Goal: Navigation & Orientation: Understand site structure

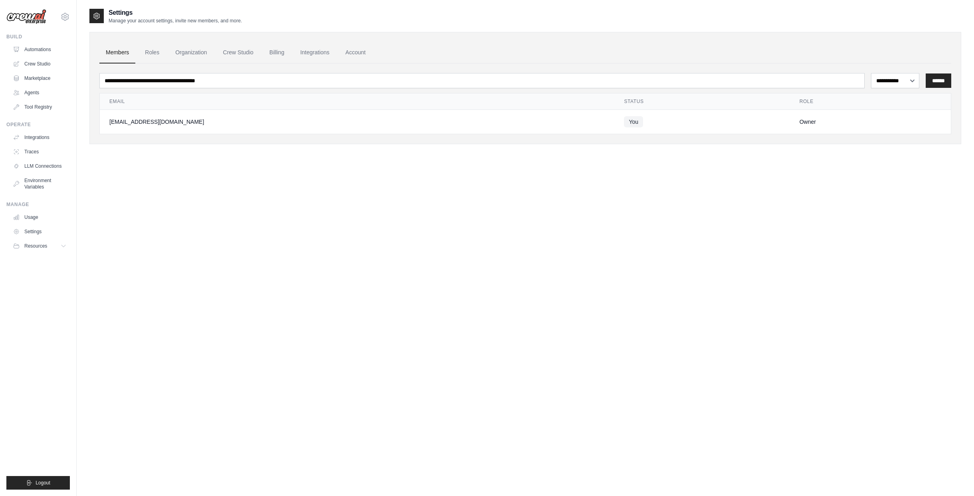
click at [228, 285] on div "**********" at bounding box center [524, 256] width 871 height 496
click at [313, 170] on div "**********" at bounding box center [524, 256] width 871 height 496
click at [32, 19] on img at bounding box center [26, 16] width 40 height 15
click at [20, 17] on img at bounding box center [26, 16] width 40 height 15
click at [37, 51] on link "Automations" at bounding box center [40, 49] width 60 height 13
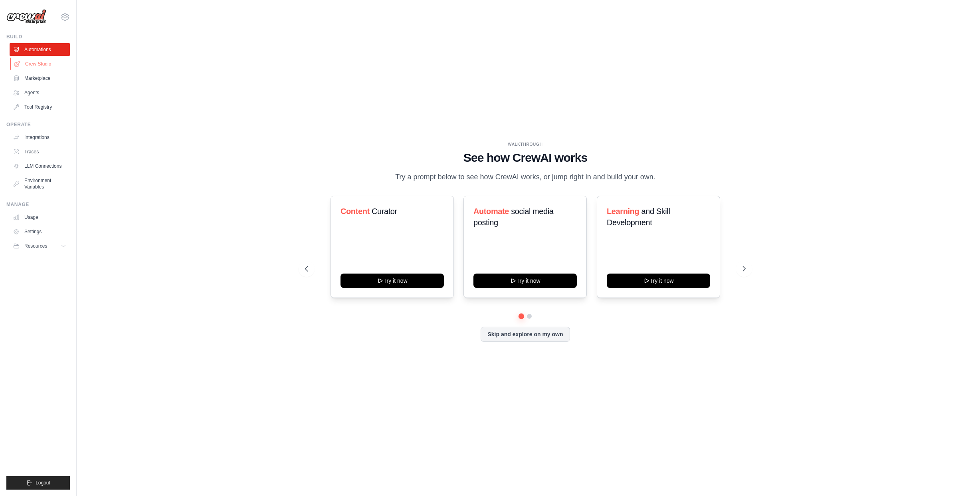
click at [37, 67] on link "Crew Studio" at bounding box center [40, 63] width 60 height 13
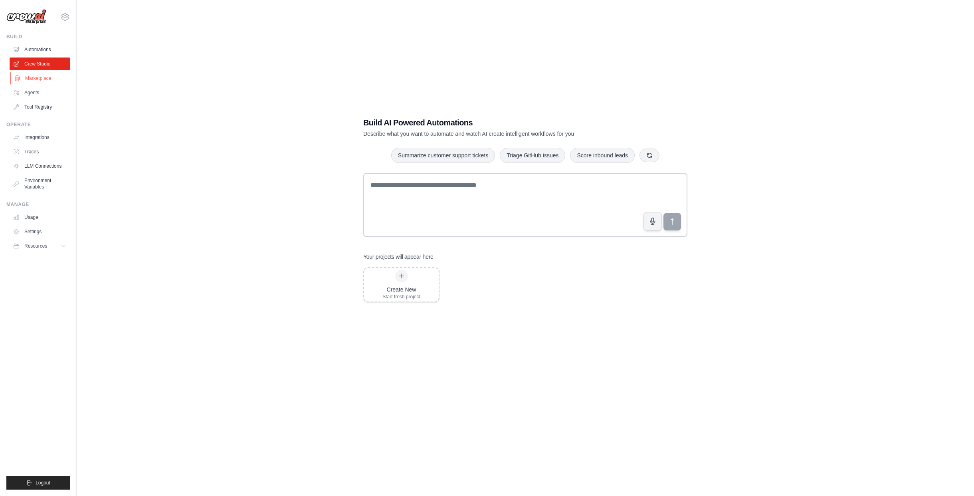
click at [49, 77] on link "Marketplace" at bounding box center [40, 78] width 60 height 13
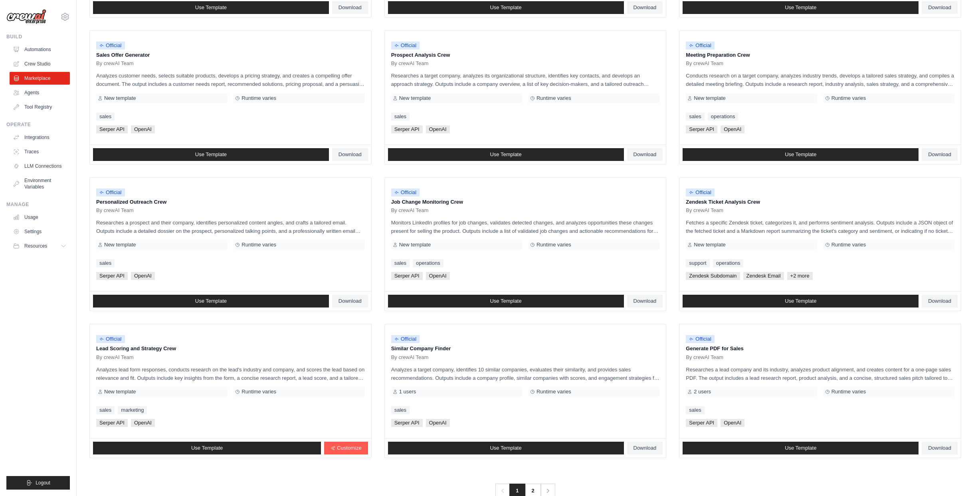
scroll to position [244, 0]
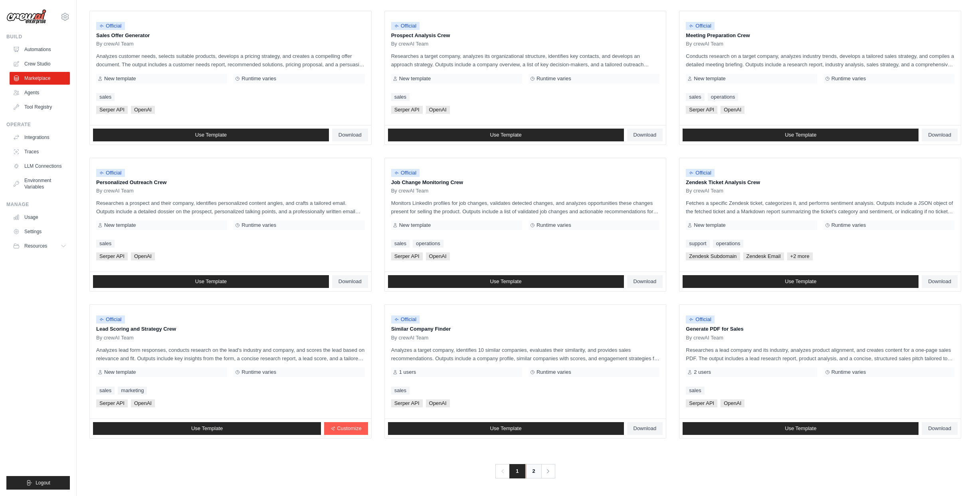
click at [535, 477] on link "2" at bounding box center [534, 471] width 16 height 14
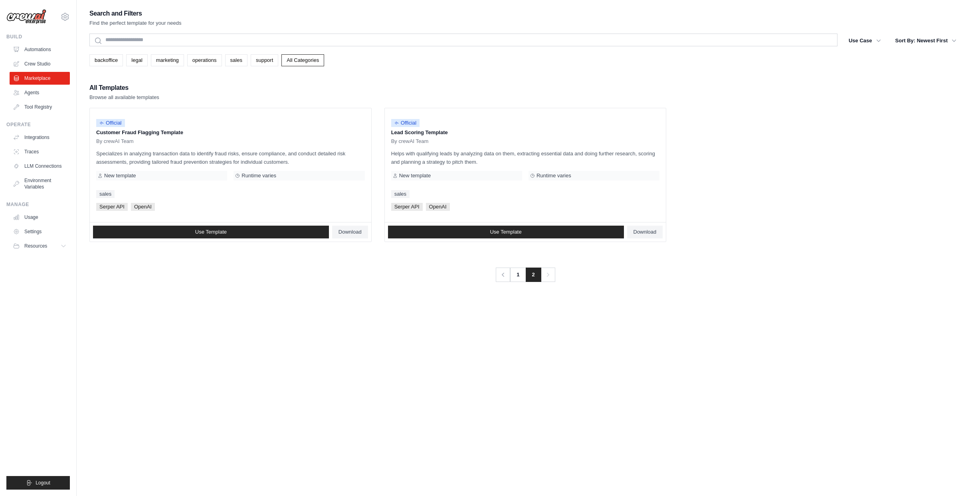
click at [359, 403] on div "Search and Filters Find the perfect template for your needs Search Use Case bac…" at bounding box center [524, 256] width 871 height 496
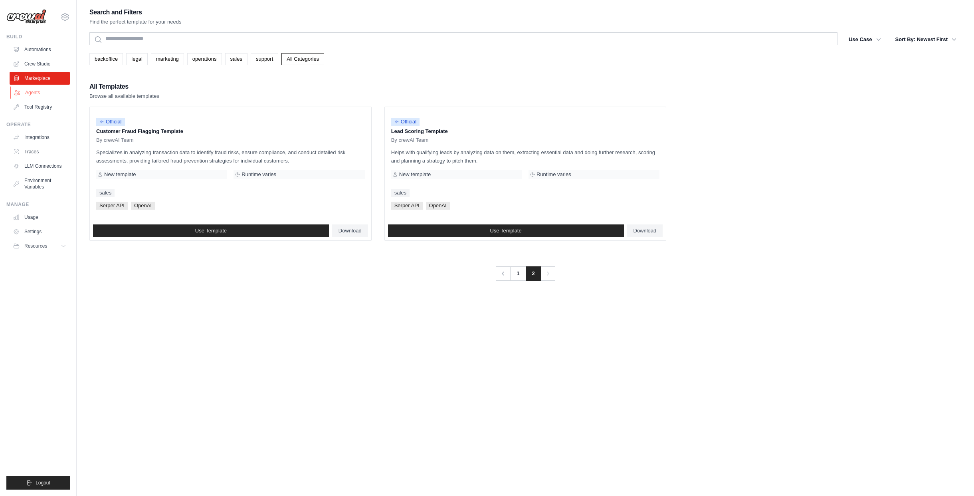
click at [28, 93] on link "Agents" at bounding box center [40, 92] width 60 height 13
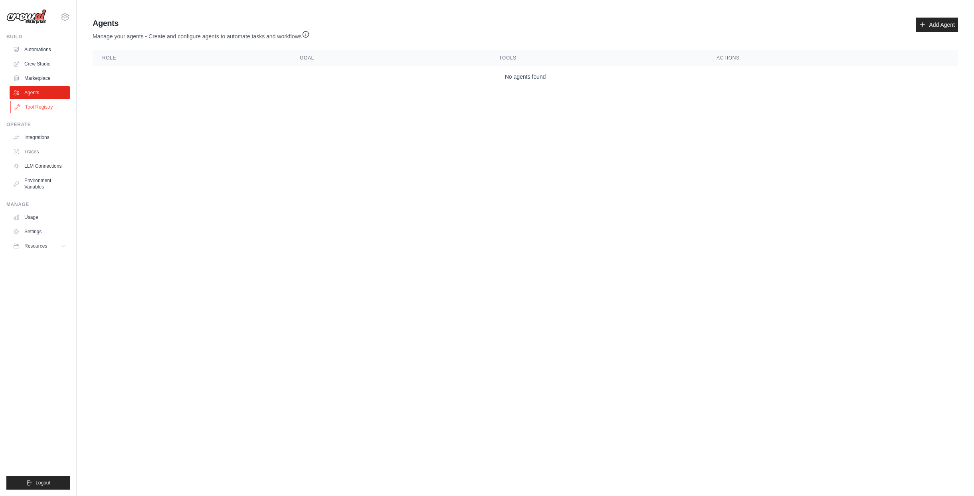
click at [33, 105] on link "Tool Registry" at bounding box center [40, 107] width 60 height 13
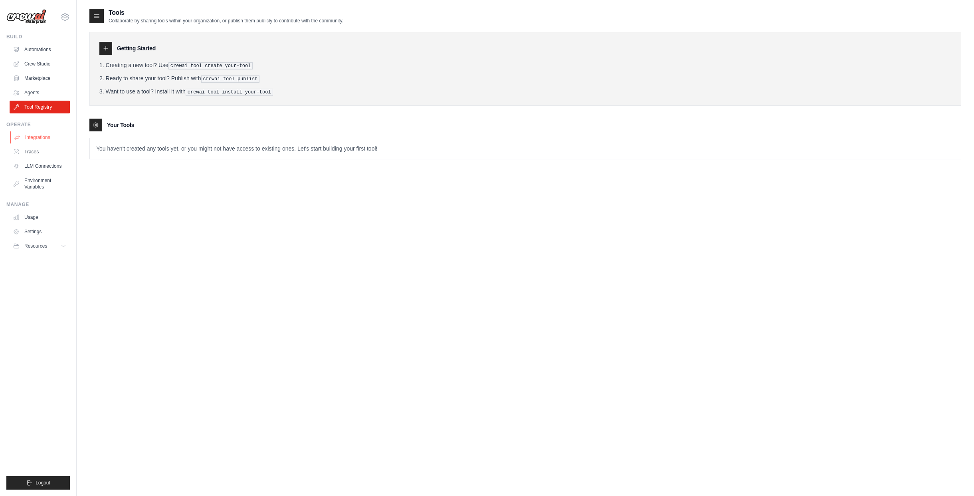
click at [31, 141] on link "Integrations" at bounding box center [40, 137] width 60 height 13
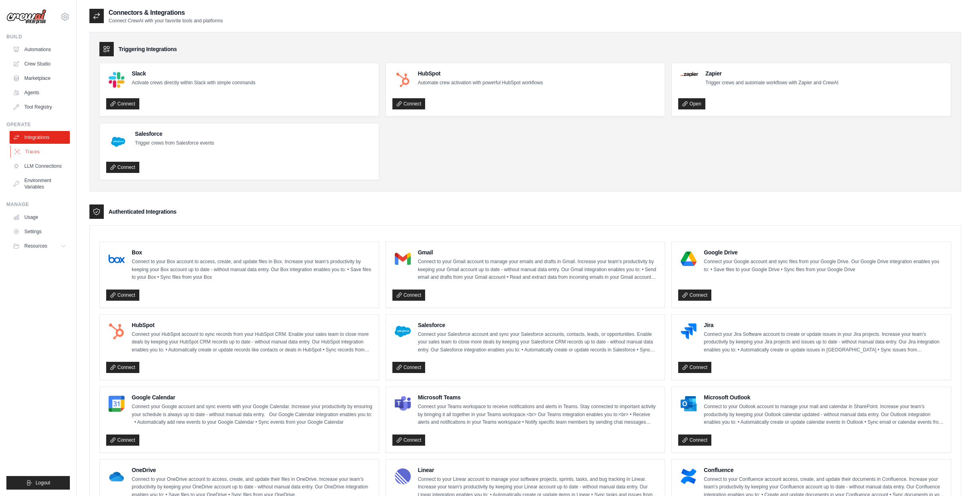
click at [31, 150] on link "Traces" at bounding box center [40, 151] width 60 height 13
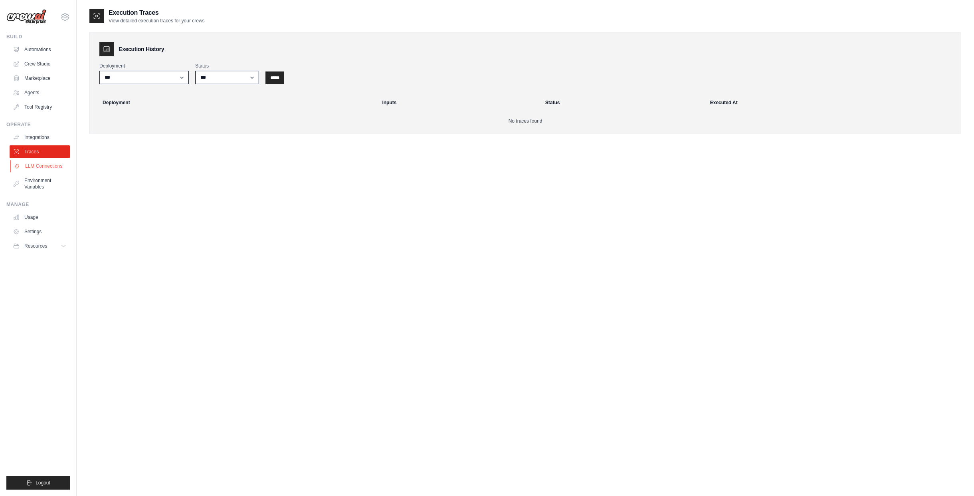
click at [51, 166] on link "LLM Connections" at bounding box center [40, 166] width 60 height 13
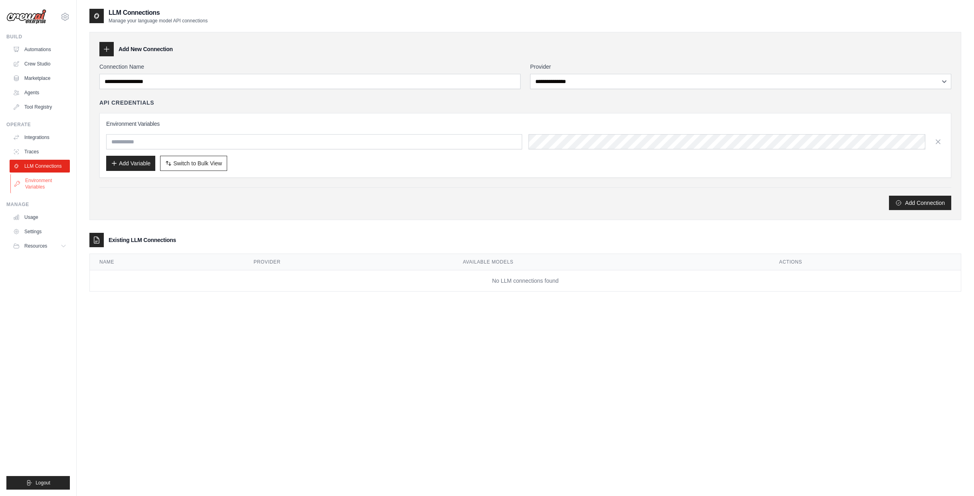
click at [46, 185] on link "Environment Variables" at bounding box center [40, 183] width 60 height 19
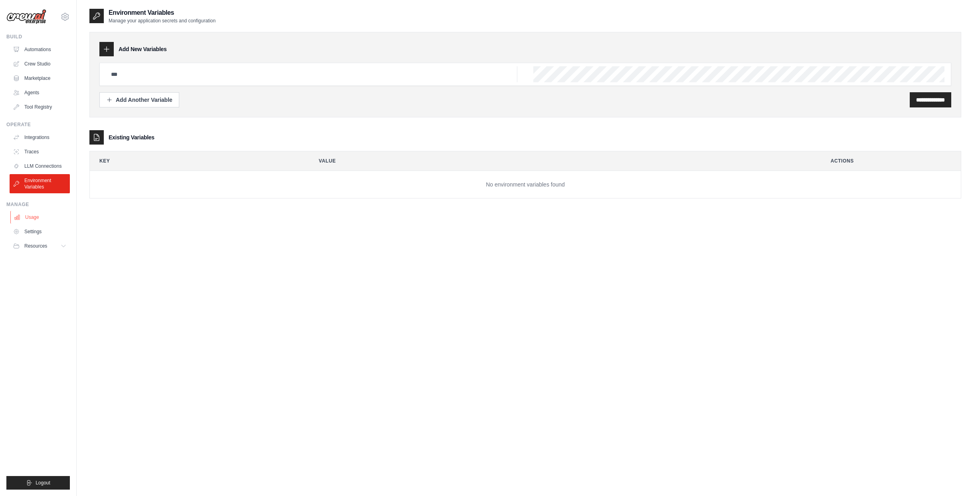
click at [50, 221] on link "Usage" at bounding box center [40, 217] width 60 height 13
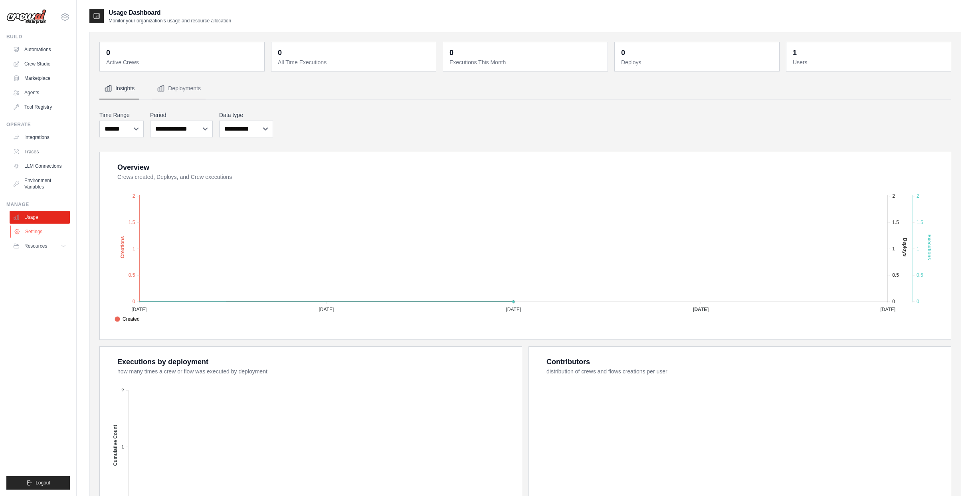
click at [48, 230] on link "Settings" at bounding box center [40, 231] width 60 height 13
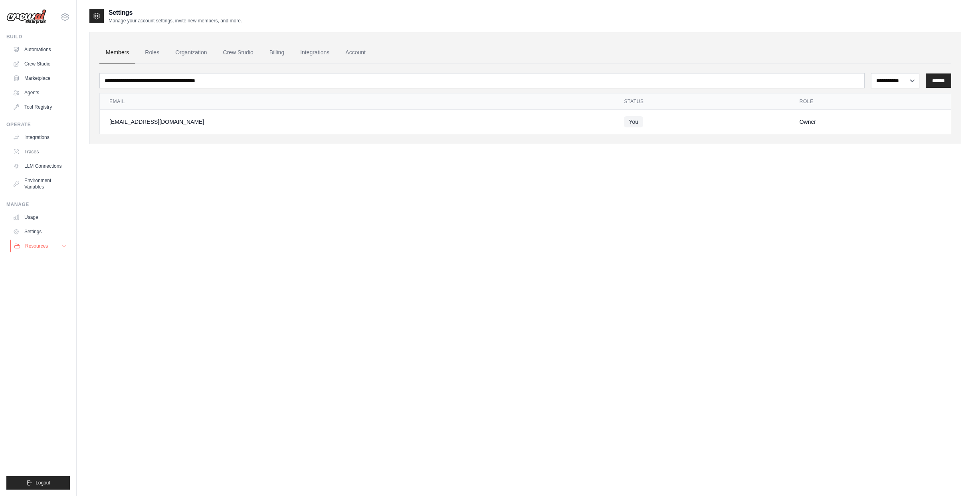
click at [48, 243] on button "Resources" at bounding box center [40, 245] width 60 height 13
click at [212, 223] on div "**********" at bounding box center [524, 256] width 871 height 496
click at [32, 47] on link "Automations" at bounding box center [40, 49] width 60 height 13
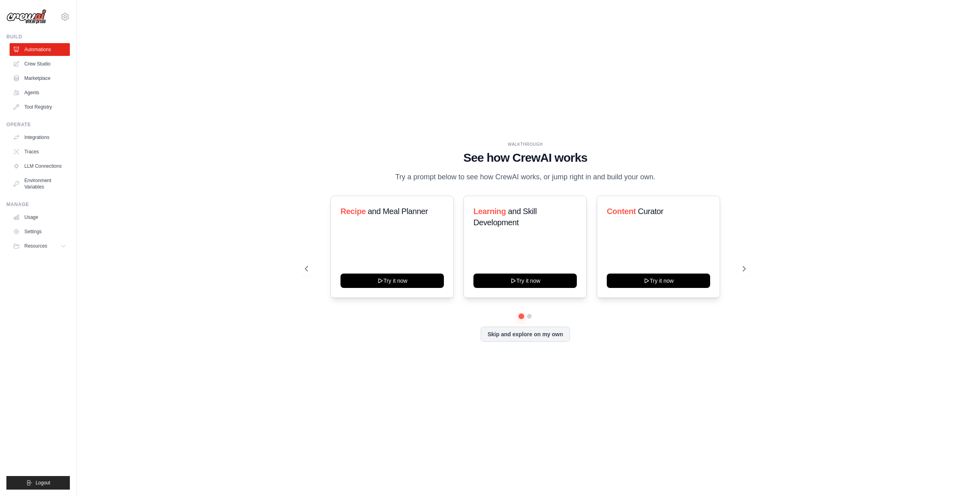
click at [188, 71] on div "WALKTHROUGH See how CrewAI works Try a prompt below to see how CrewAI works, or…" at bounding box center [524, 248] width 871 height 480
click at [172, 119] on div "WALKTHROUGH See how CrewAI works Try a prompt below to see how CrewAI works, or…" at bounding box center [524, 248] width 871 height 480
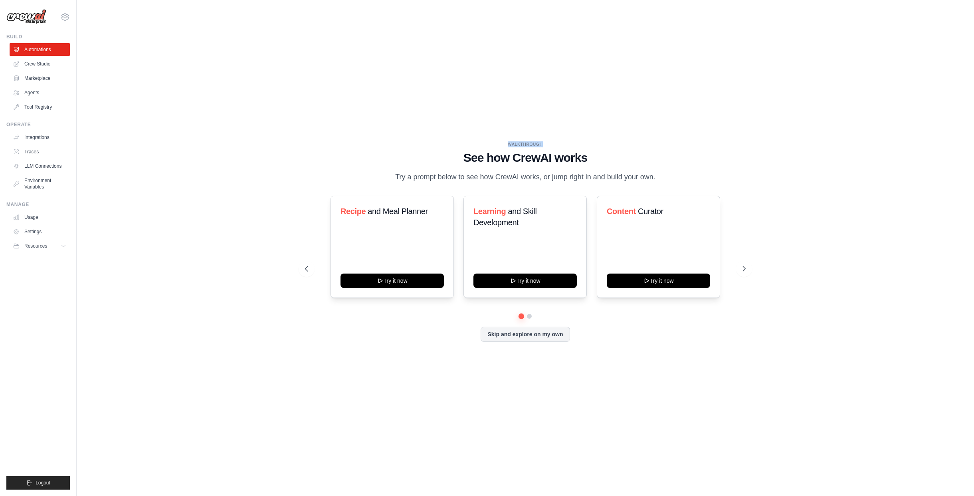
click at [172, 119] on div "WALKTHROUGH See how CrewAI works Try a prompt below to see how CrewAI works, or…" at bounding box center [524, 248] width 871 height 480
click at [169, 99] on div "WALKTHROUGH See how CrewAI works Try a prompt below to see how CrewAI works, or…" at bounding box center [524, 248] width 871 height 480
click at [170, 83] on div "WALKTHROUGH See how CrewAI works Try a prompt below to see how CrewAI works, or…" at bounding box center [524, 248] width 871 height 480
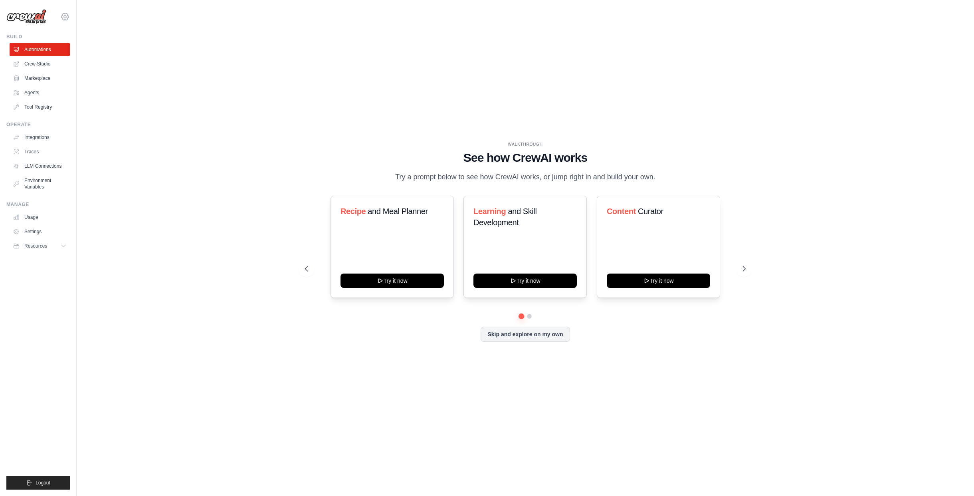
click at [64, 17] on icon at bounding box center [65, 17] width 10 height 10
click at [69, 57] on link "Settings" at bounding box center [65, 54] width 70 height 14
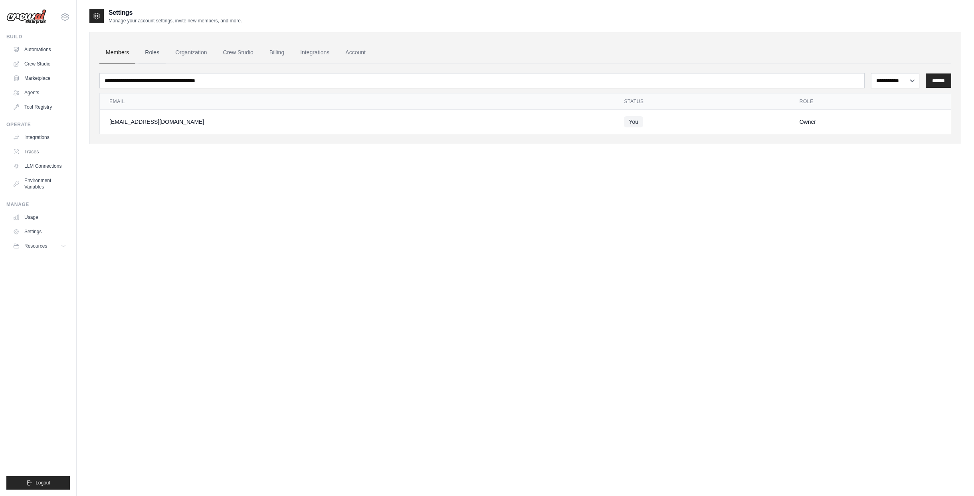
click at [153, 51] on link "Roles" at bounding box center [151, 53] width 27 height 22
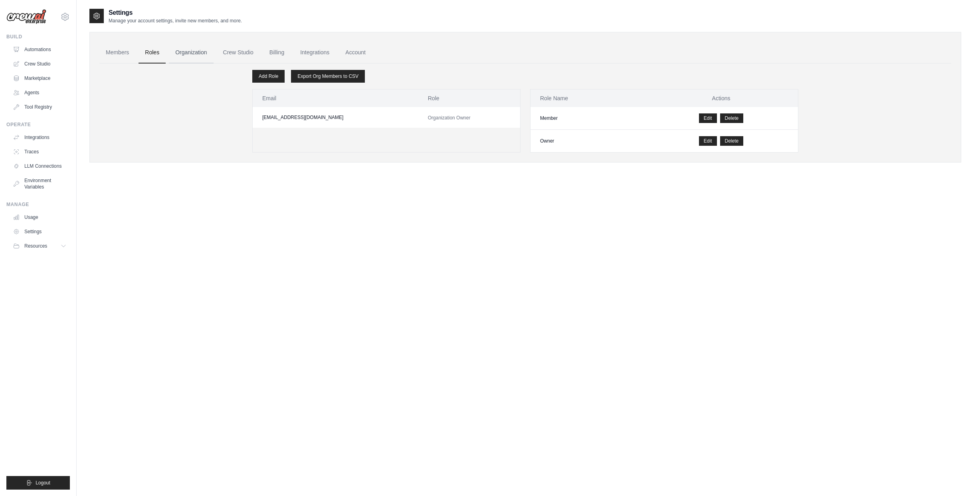
click at [184, 51] on link "Organization" at bounding box center [191, 53] width 44 height 22
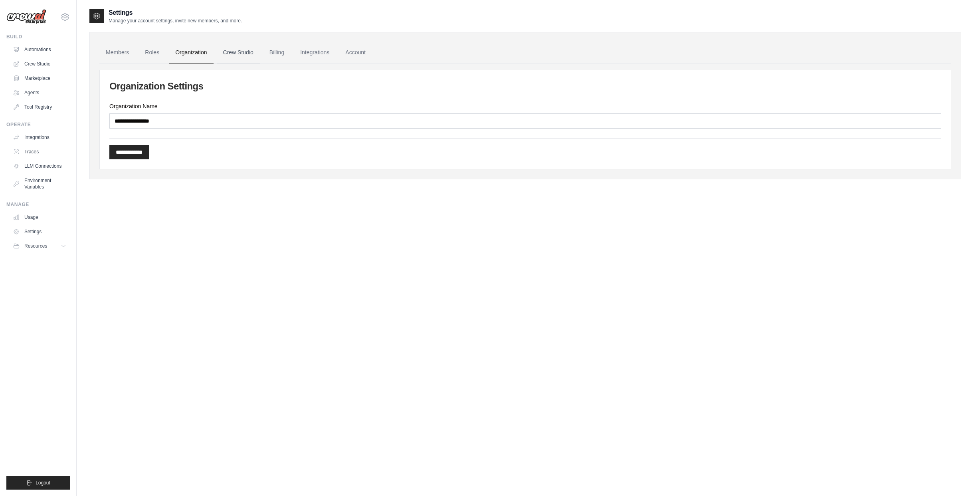
click at [230, 52] on link "Crew Studio" at bounding box center [238, 53] width 43 height 22
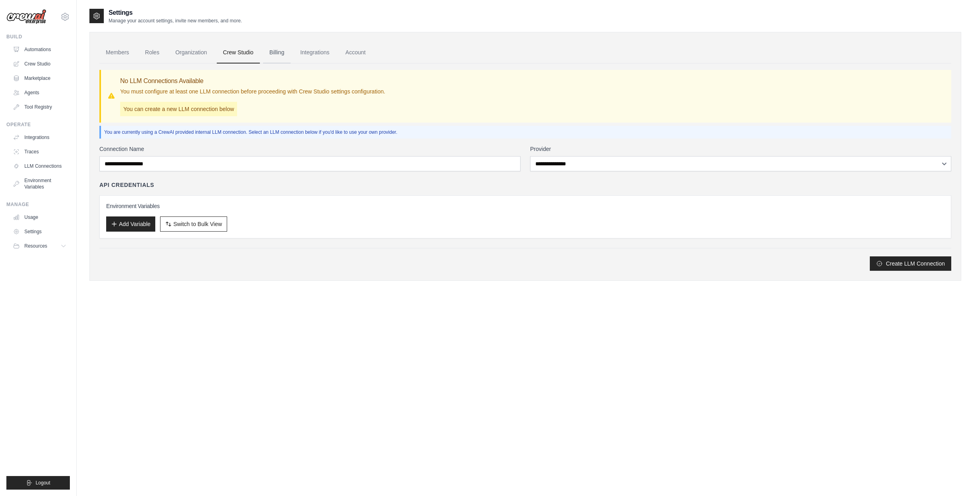
click at [272, 52] on link "Billing" at bounding box center [277, 53] width 28 height 22
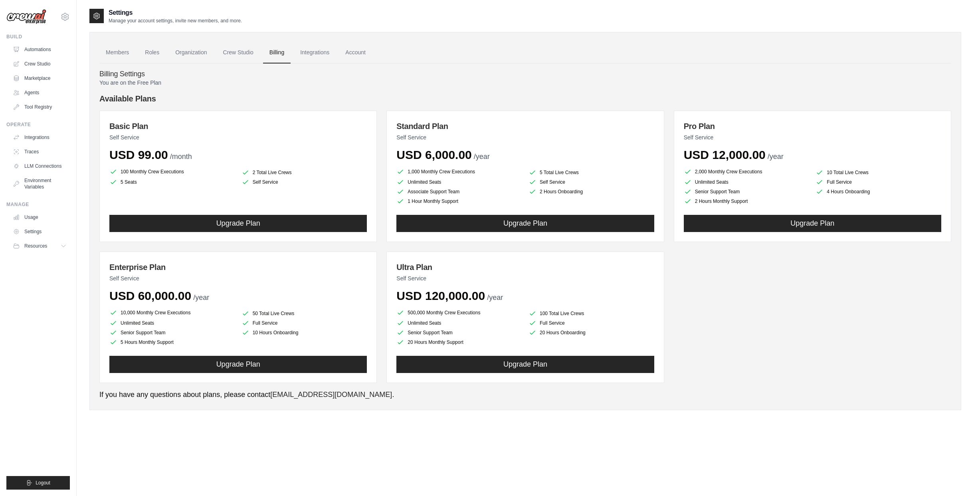
click at [309, 52] on link "Integrations" at bounding box center [315, 53] width 42 height 22
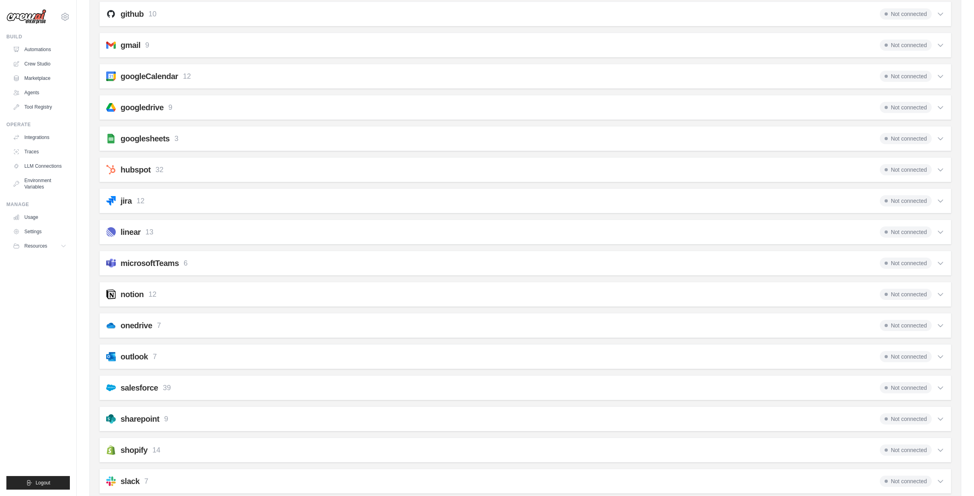
scroll to position [298, 0]
click at [132, 76] on h2 "googleCalendar" at bounding box center [149, 74] width 57 height 11
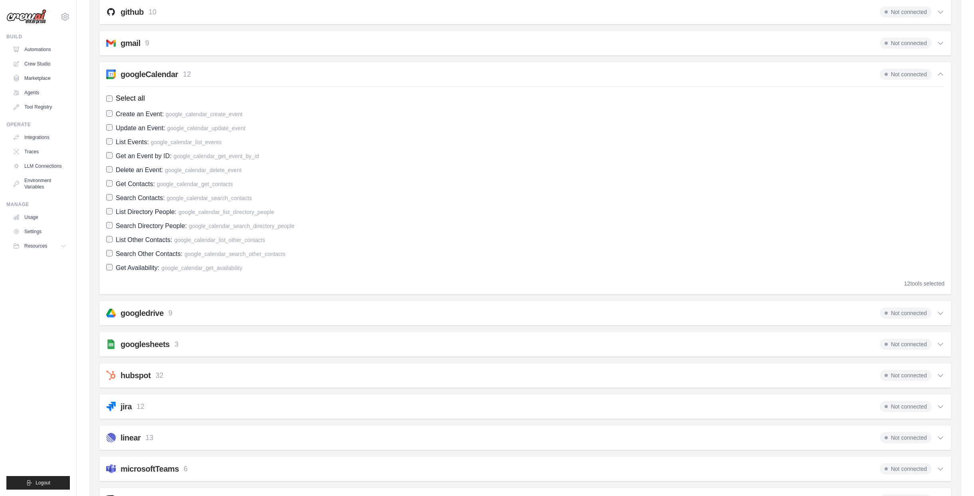
click at [132, 76] on h2 "googleCalendar" at bounding box center [149, 74] width 57 height 11
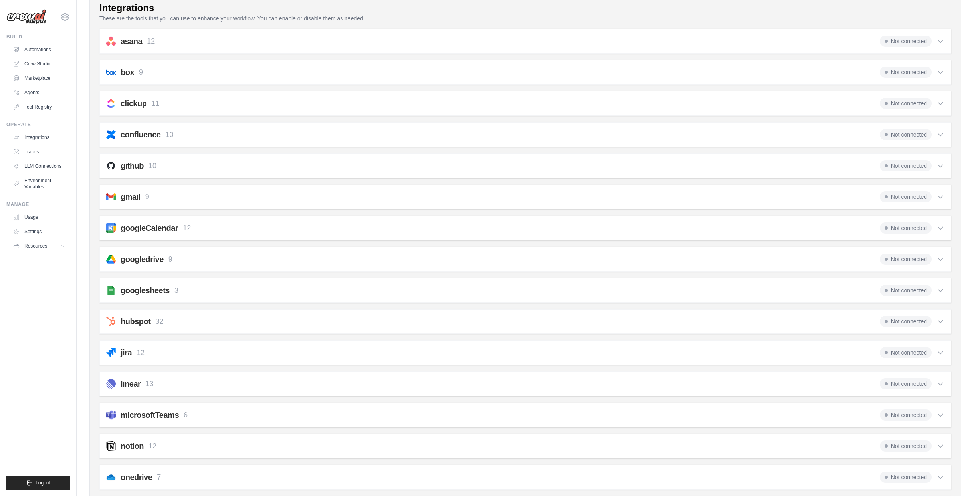
scroll to position [0, 0]
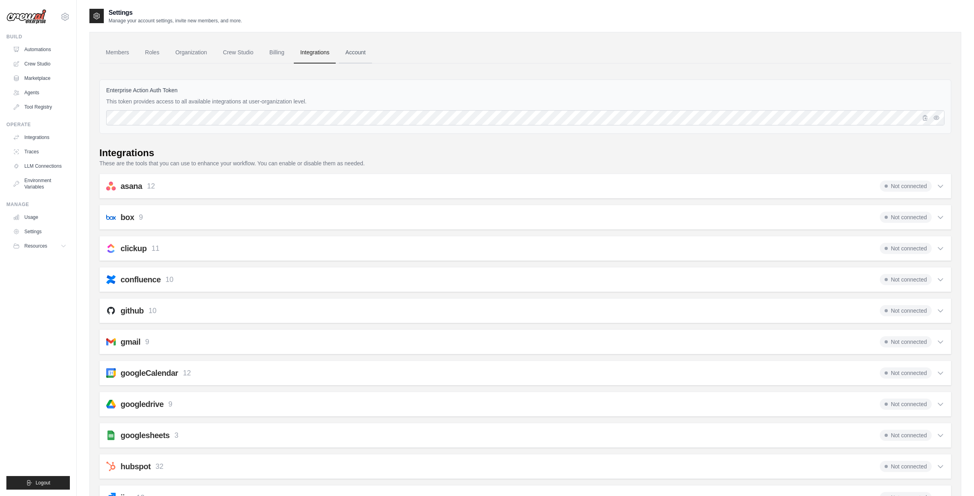
click at [358, 54] on link "Account" at bounding box center [355, 53] width 33 height 22
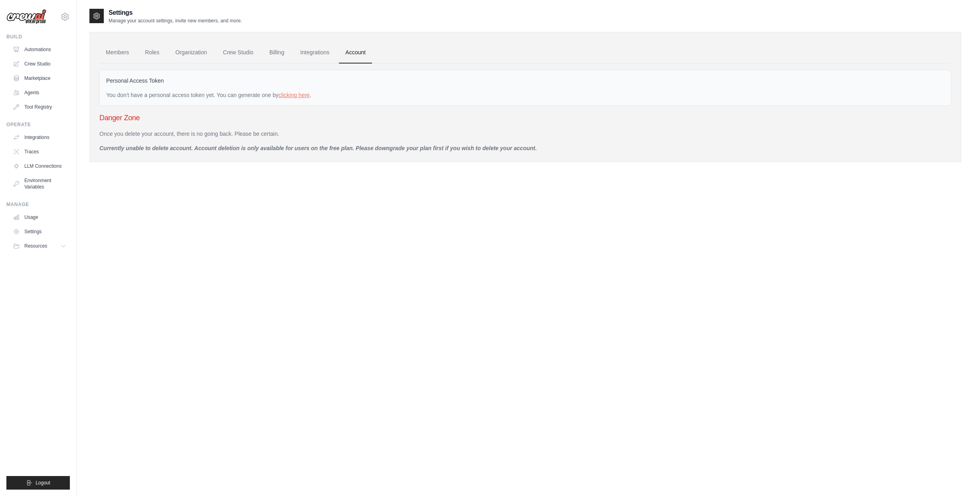
click at [407, 52] on ul "Members Roles Organization Crew Studio Billing Integrations Account" at bounding box center [525, 53] width 852 height 22
click at [39, 226] on link "Settings" at bounding box center [40, 231] width 60 height 13
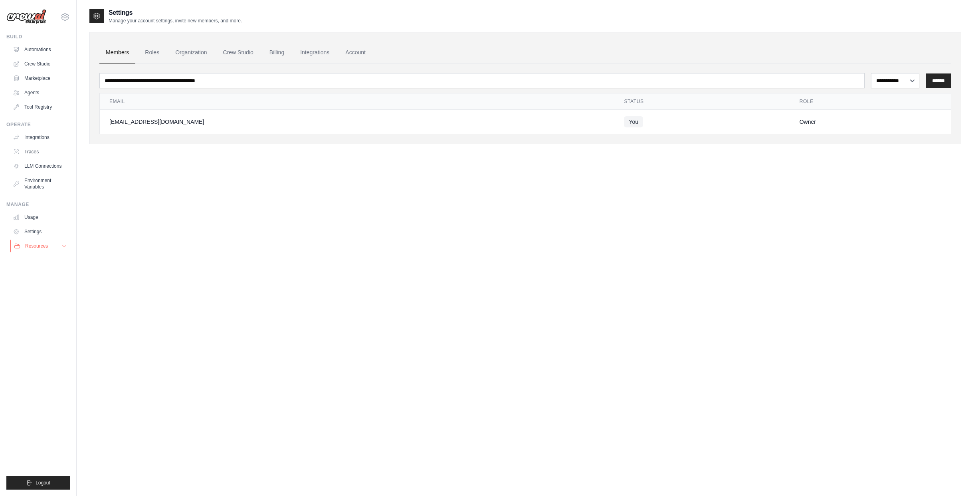
click at [37, 243] on span "Resources" at bounding box center [36, 246] width 23 height 6
click at [48, 48] on link "Automations" at bounding box center [40, 49] width 60 height 13
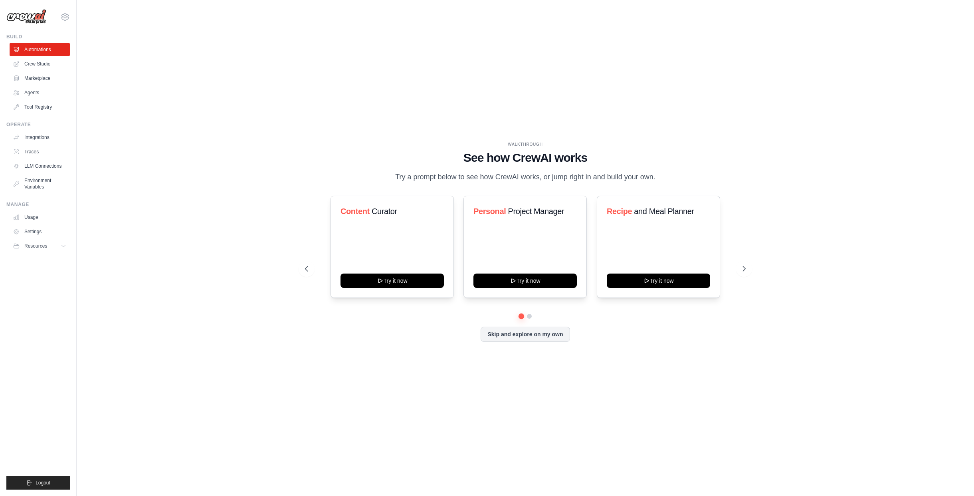
click at [319, 136] on div "WALKTHROUGH See how [PERSON_NAME] works Try a prompt below to see how [PERSON_N…" at bounding box center [524, 248] width 871 height 480
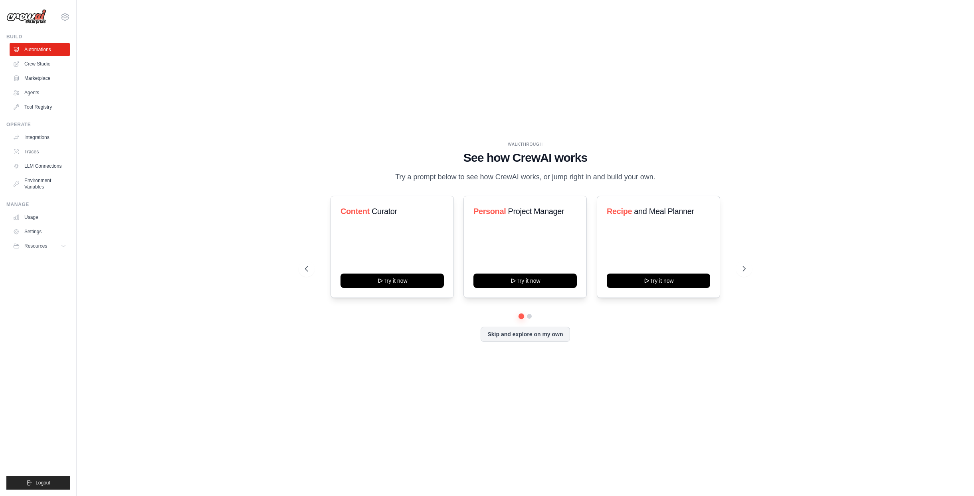
click at [319, 136] on div "WALKTHROUGH See how [PERSON_NAME] works Try a prompt below to see how [PERSON_N…" at bounding box center [524, 248] width 871 height 480
click at [319, 133] on div "WALKTHROUGH See how [PERSON_NAME] works Try a prompt below to see how [PERSON_N…" at bounding box center [524, 248] width 871 height 480
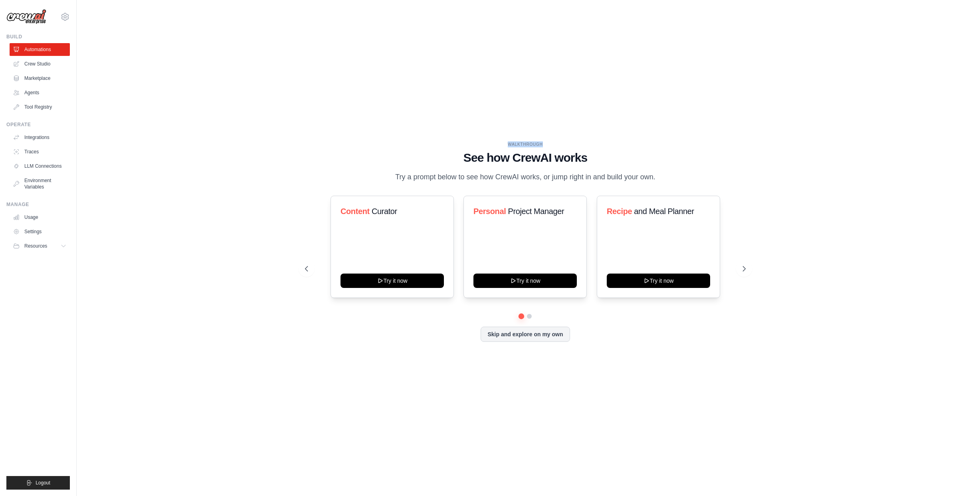
click at [319, 133] on div "WALKTHROUGH See how [PERSON_NAME] works Try a prompt below to see how [PERSON_N…" at bounding box center [524, 248] width 871 height 480
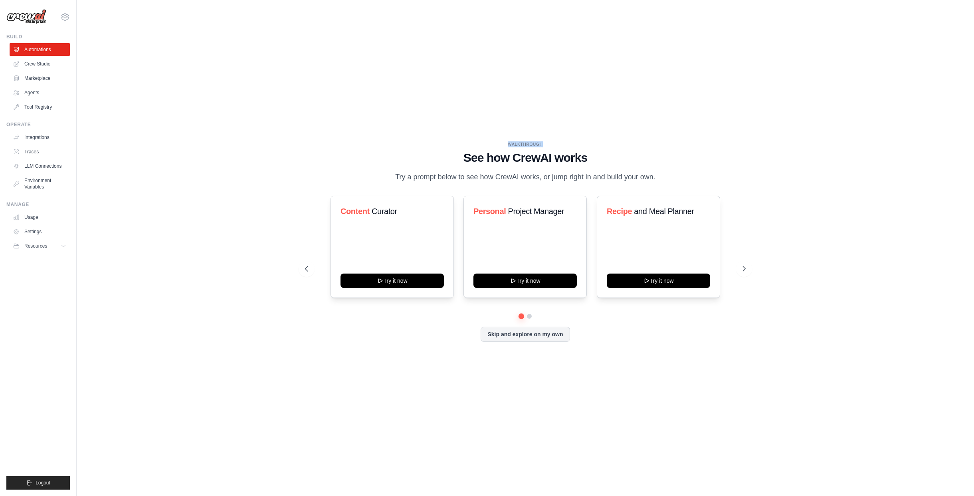
click at [319, 133] on div "WALKTHROUGH See how [PERSON_NAME] works Try a prompt below to see how [PERSON_N…" at bounding box center [524, 248] width 871 height 480
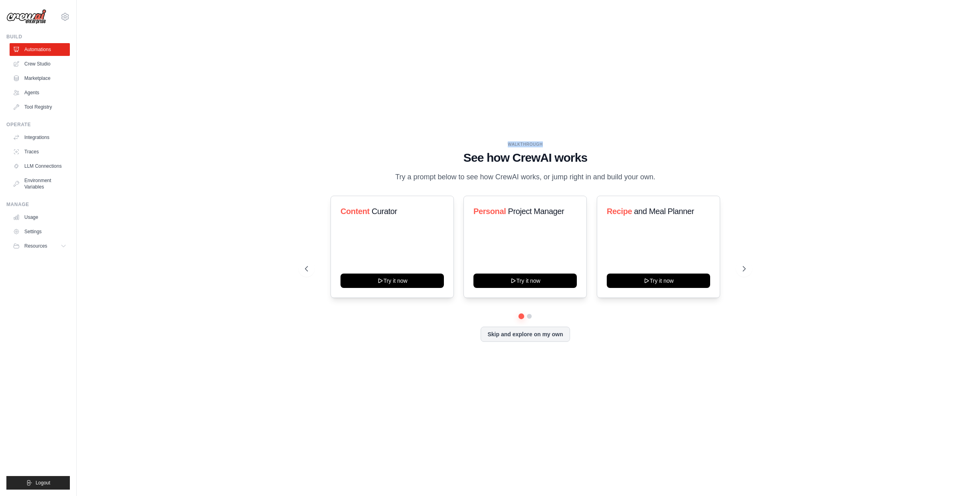
click at [319, 133] on div "WALKTHROUGH See how [PERSON_NAME] works Try a prompt below to see how [PERSON_N…" at bounding box center [524, 248] width 871 height 480
